Goal: Task Accomplishment & Management: Manage account settings

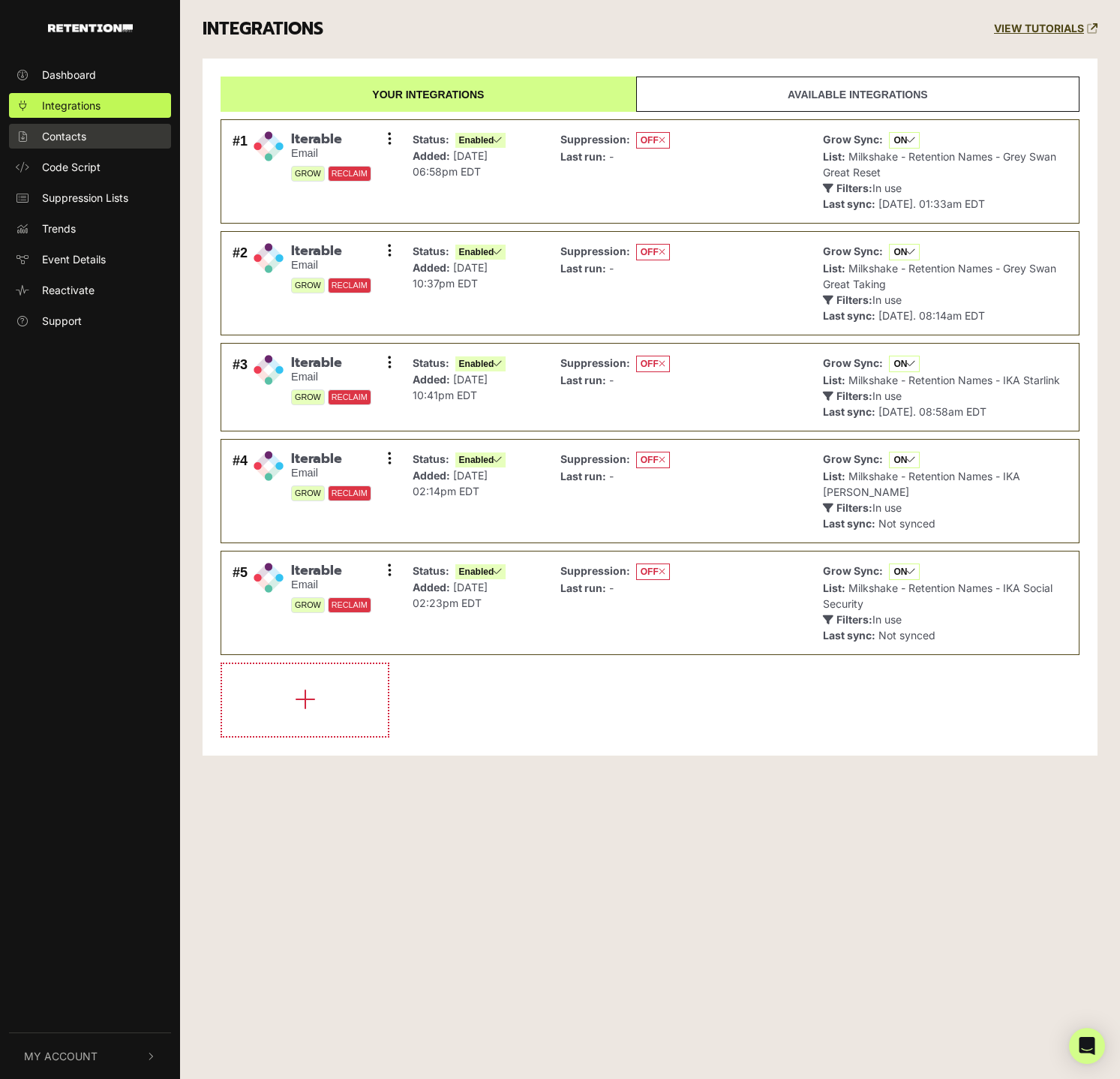
click at [78, 141] on span "Contacts" at bounding box center [64, 136] width 44 height 16
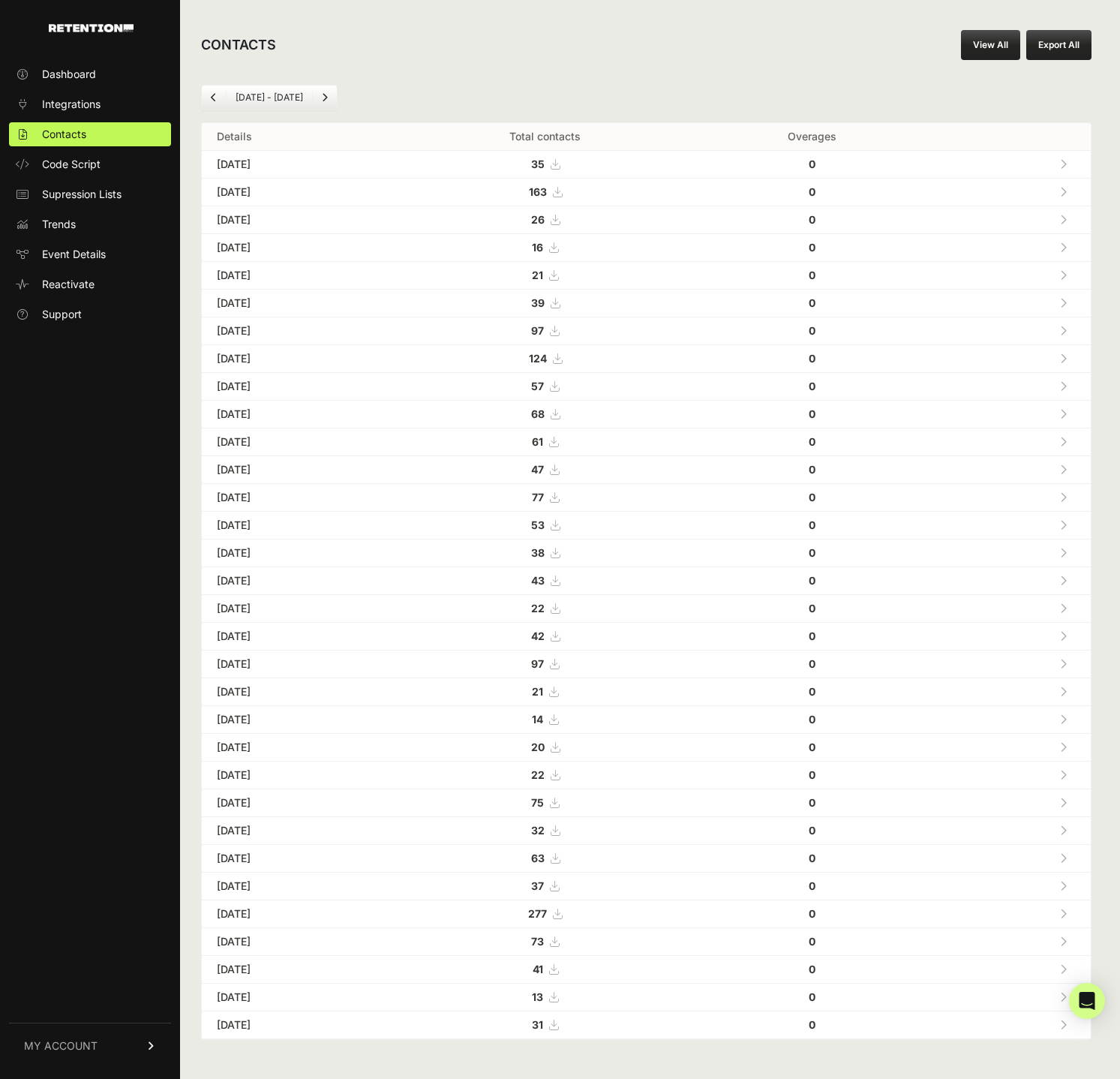
click at [560, 162] on icon at bounding box center [555, 164] width 9 height 10
